Goal: Navigation & Orientation: Understand site structure

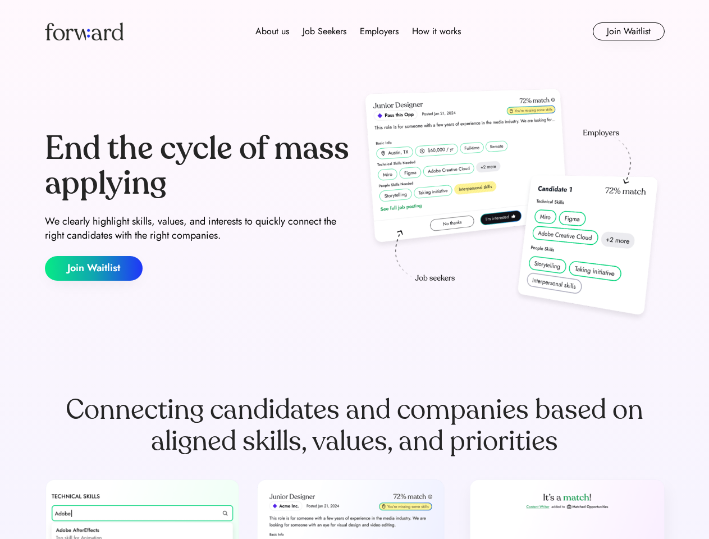
click at [354, 269] on div "End the cycle of mass applying We clearly highlight skills, values, and interes…" at bounding box center [355, 205] width 620 height 241
click at [355, 31] on div "About us Job Seekers Employers How it works" at bounding box center [358, 31] width 442 height 13
click at [84, 31] on img at bounding box center [84, 31] width 79 height 18
click at [358, 31] on div "About us Job Seekers Employers How it works" at bounding box center [358, 31] width 442 height 13
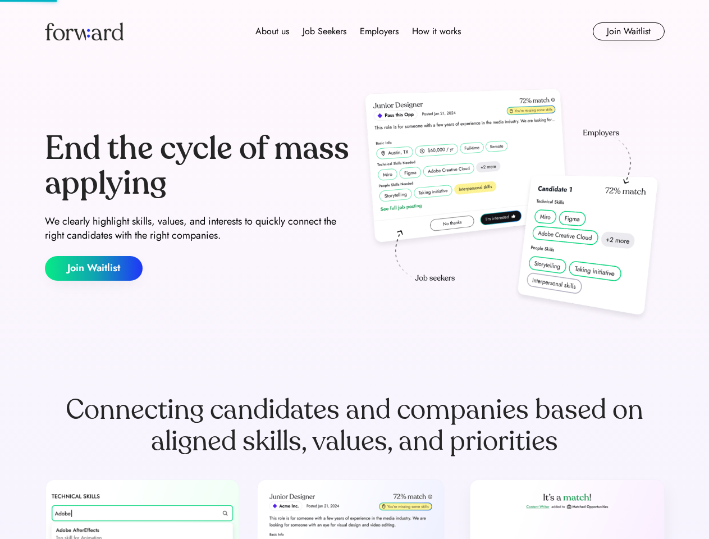
click at [272, 31] on div "About us" at bounding box center [272, 31] width 34 height 13
click at [325, 31] on div "Job Seekers" at bounding box center [325, 31] width 44 height 13
click at [379, 31] on div "Employers" at bounding box center [379, 31] width 39 height 13
click at [436, 31] on div "How it works" at bounding box center [436, 31] width 49 height 13
click at [628, 31] on button "Join Waitlist" at bounding box center [629, 31] width 72 height 18
